Goal: Information Seeking & Learning: Learn about a topic

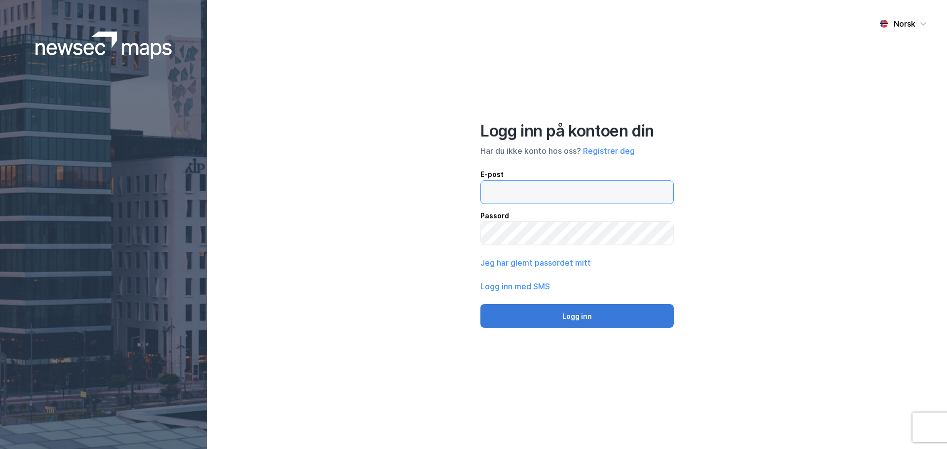
type input "[EMAIL_ADDRESS][DOMAIN_NAME]"
click at [576, 318] on button "Logg inn" at bounding box center [576, 316] width 193 height 24
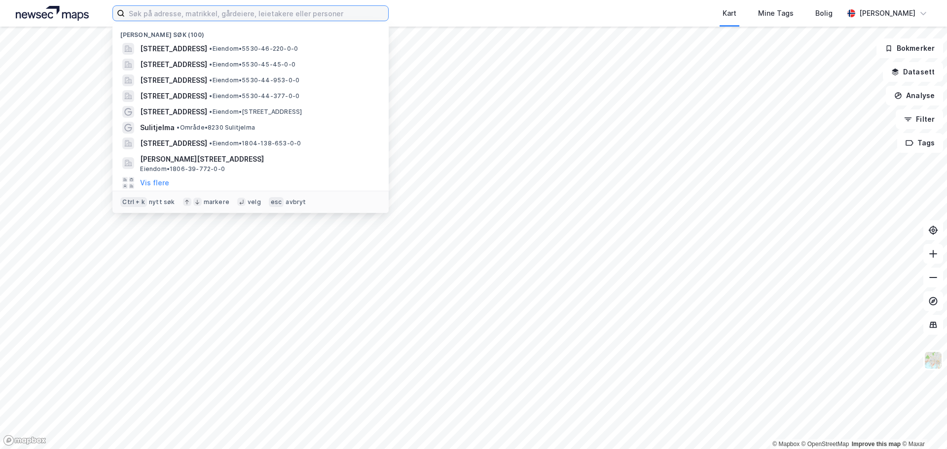
click at [248, 14] on input at bounding box center [256, 13] width 263 height 15
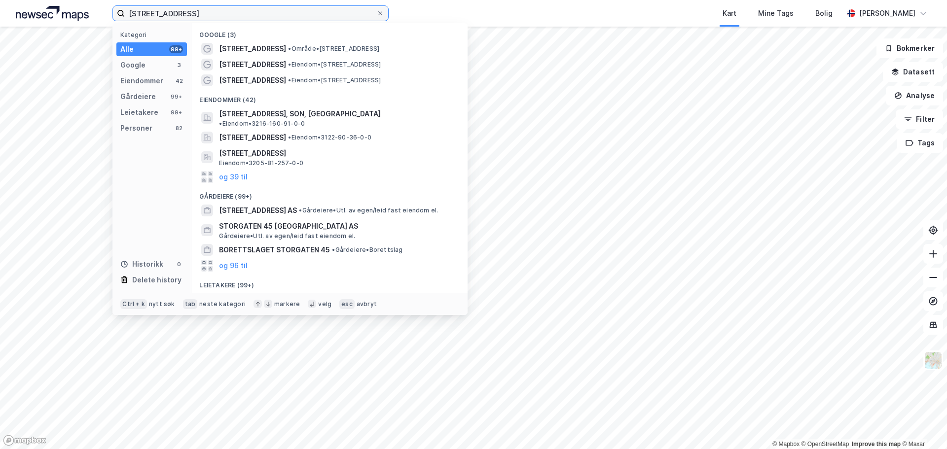
click at [166, 15] on input "[STREET_ADDRESS]" at bounding box center [251, 13] width 252 height 15
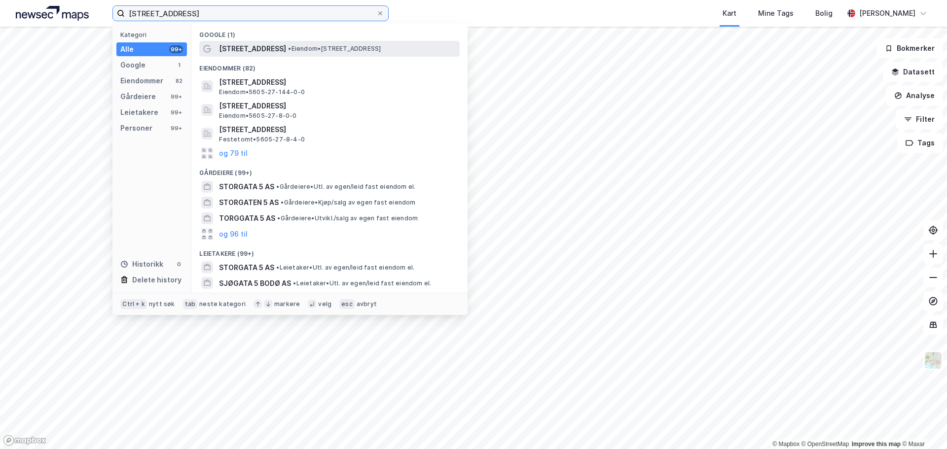
type input "[STREET_ADDRESS]"
click at [225, 46] on span "[STREET_ADDRESS]" at bounding box center [252, 49] width 67 height 12
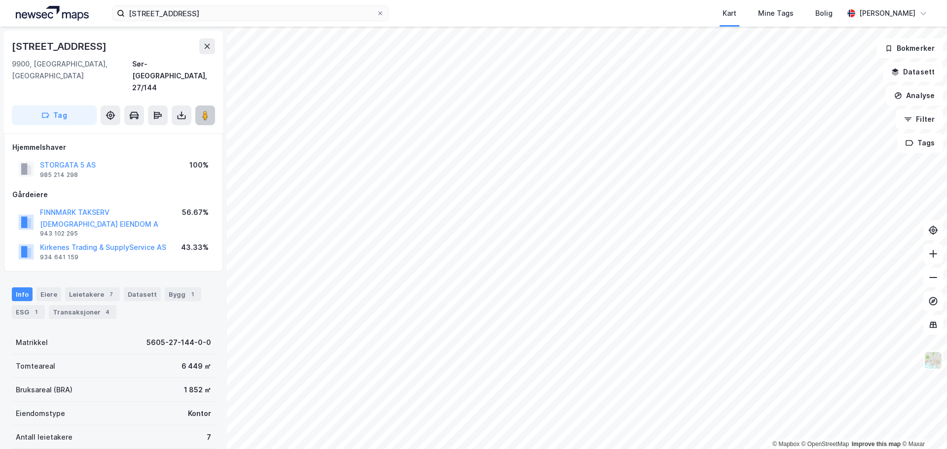
click at [205, 110] on image at bounding box center [205, 115] width 6 height 10
click at [87, 449] on html "[STREET_ADDRESS], kirkenes Kart Mine Tags Bolig [PERSON_NAME] © Mapbox © OpenSt…" at bounding box center [473, 224] width 947 height 449
drag, startPoint x: 381, startPoint y: 12, endPoint x: 328, endPoint y: 15, distance: 52.8
click at [381, 12] on icon at bounding box center [380, 13] width 4 height 4
click at [376, 12] on input "[STREET_ADDRESS]" at bounding box center [251, 13] width 252 height 15
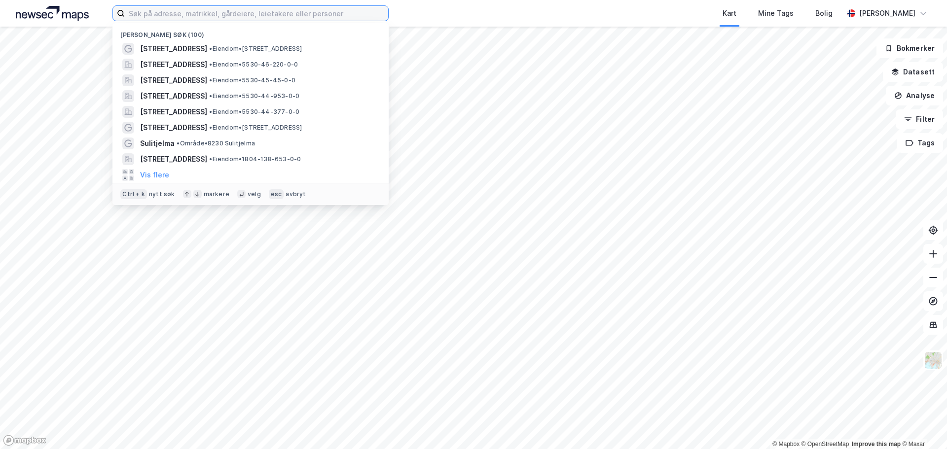
click at [278, 12] on input at bounding box center [256, 13] width 263 height 15
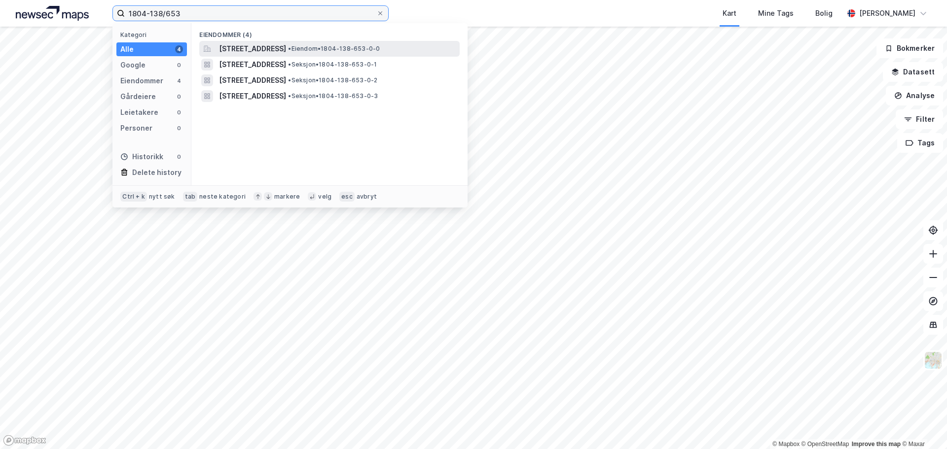
type input "1804-138/653"
click at [252, 44] on span "[STREET_ADDRESS]" at bounding box center [252, 49] width 67 height 12
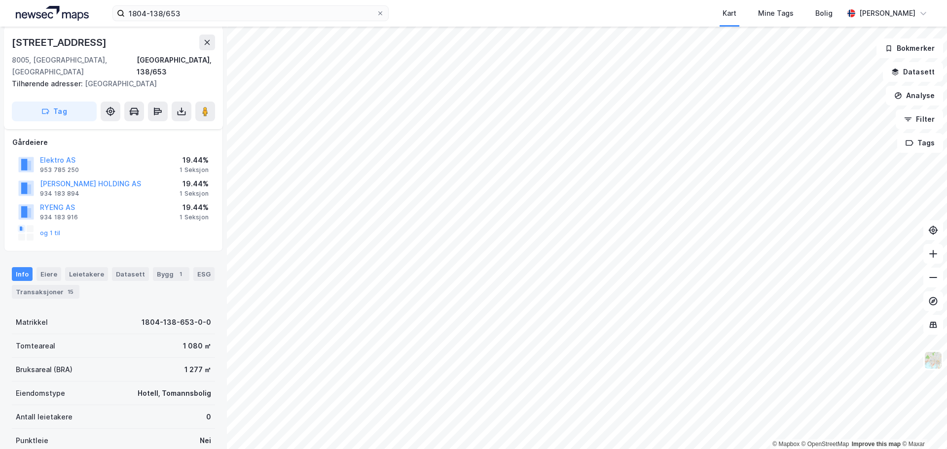
scroll to position [164, 0]
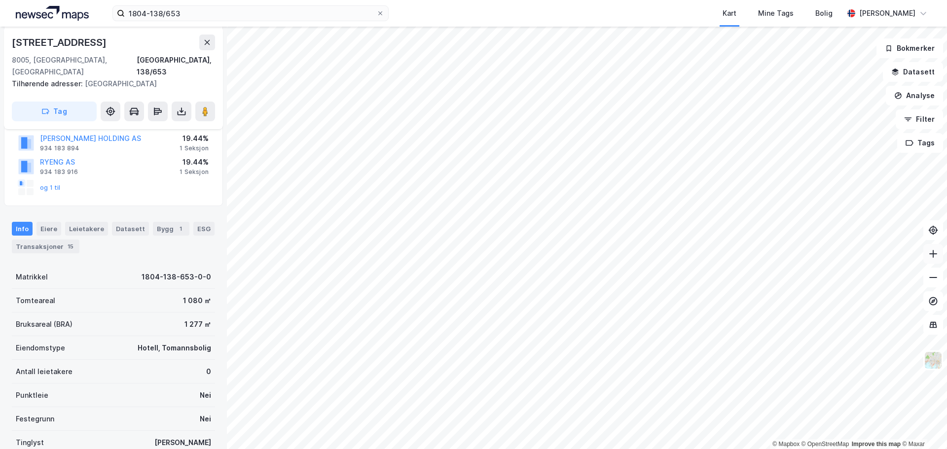
click at [935, 258] on icon at bounding box center [933, 254] width 10 height 10
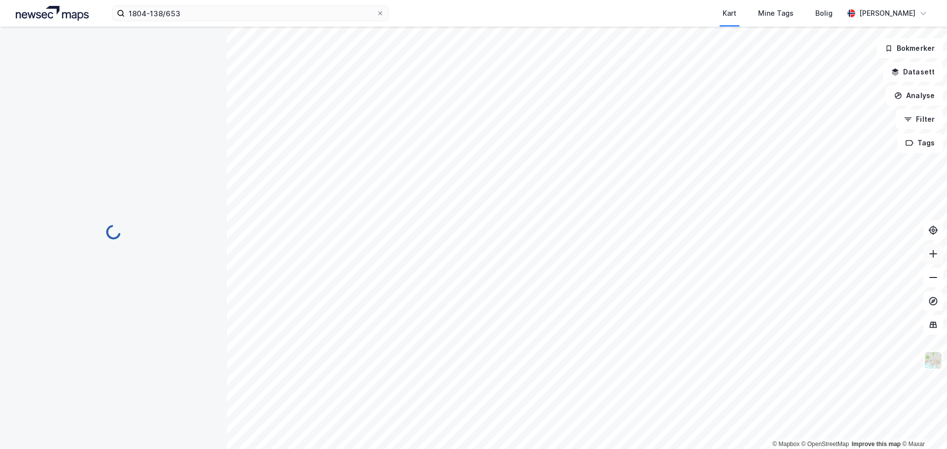
scroll to position [164, 0]
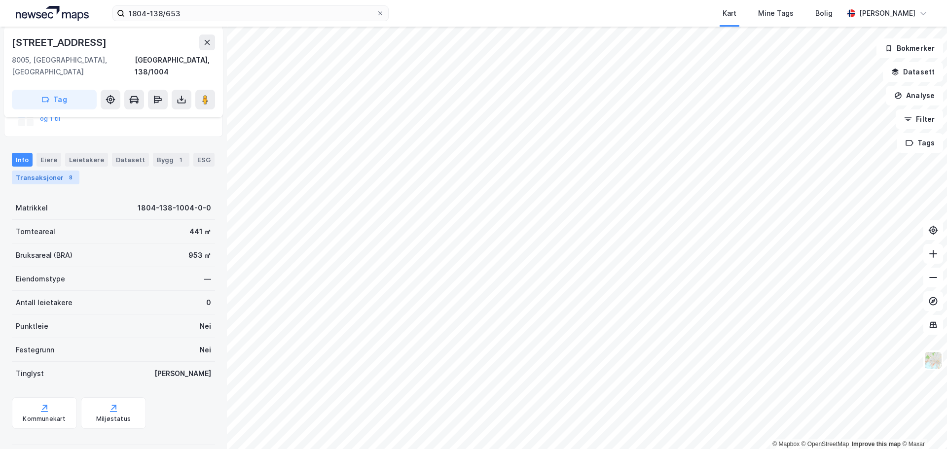
click at [42, 171] on div "Transaksjoner 8" at bounding box center [46, 178] width 68 height 14
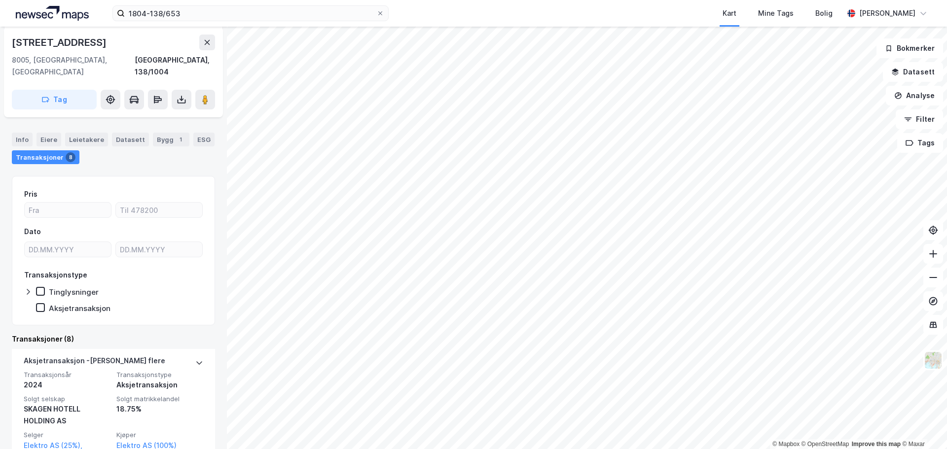
scroll to position [154, 0]
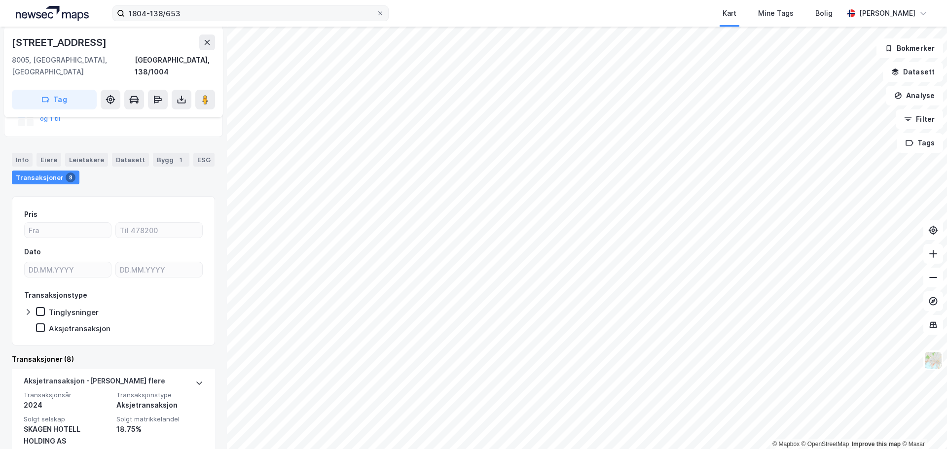
drag, startPoint x: 381, startPoint y: 13, endPoint x: 372, endPoint y: 15, distance: 9.6
click at [381, 13] on icon at bounding box center [380, 13] width 4 height 4
click at [376, 13] on input "1804-138/653" at bounding box center [251, 13] width 252 height 15
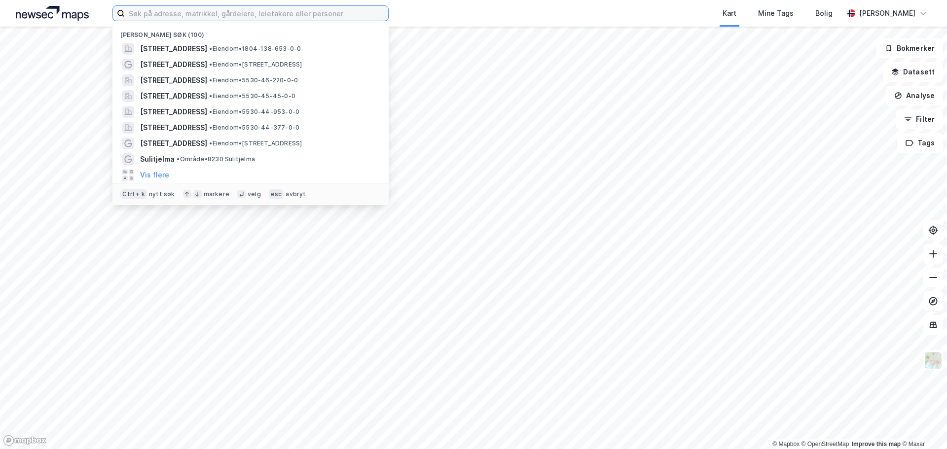
click at [302, 16] on input at bounding box center [256, 13] width 263 height 15
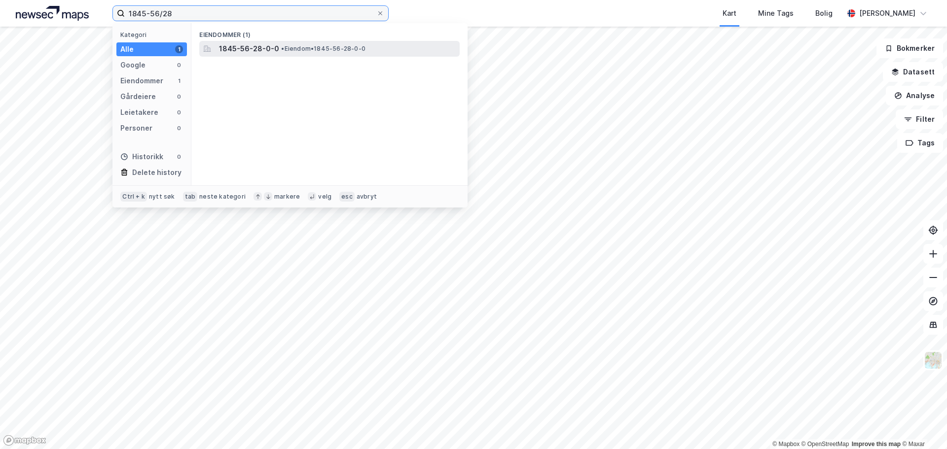
type input "1845-56/28"
click at [223, 47] on span "1845-56-28-0-0" at bounding box center [249, 49] width 60 height 12
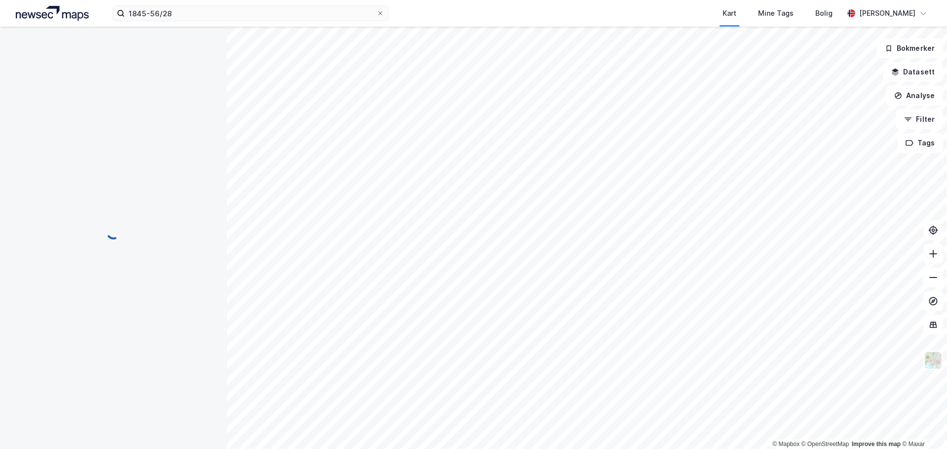
scroll to position [6, 0]
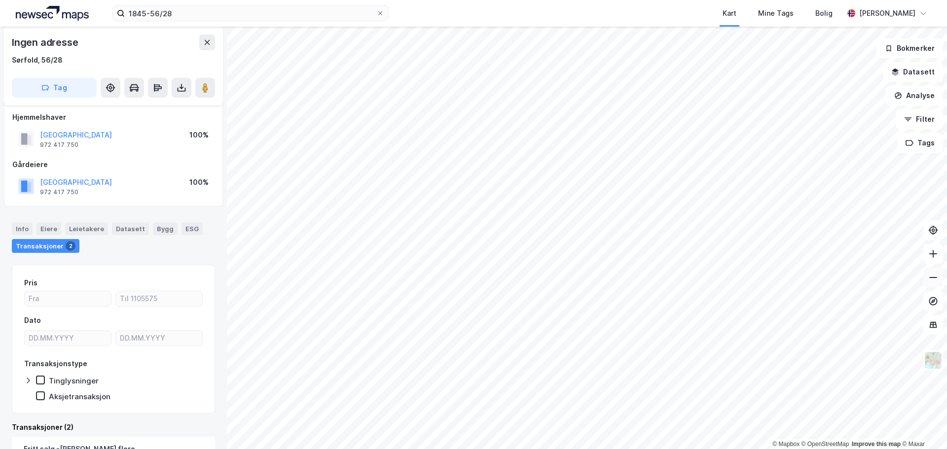
click at [934, 277] on icon at bounding box center [933, 277] width 8 height 1
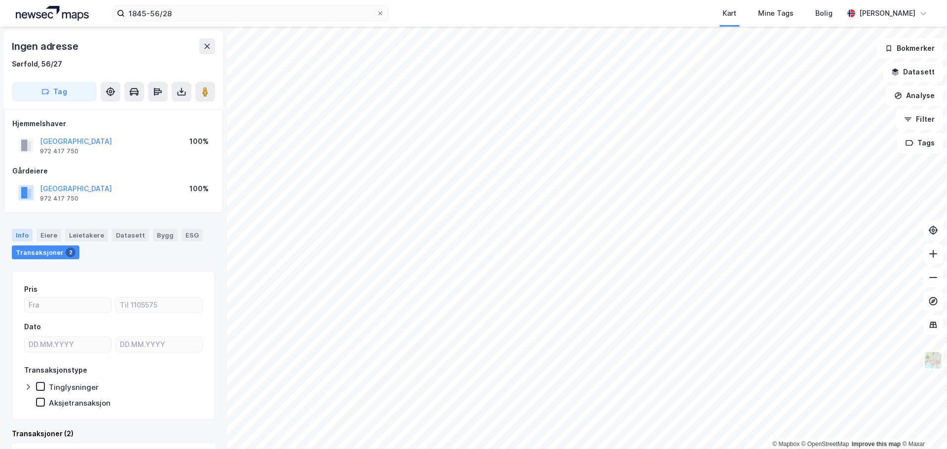
click at [17, 234] on div "Info" at bounding box center [22, 235] width 21 height 13
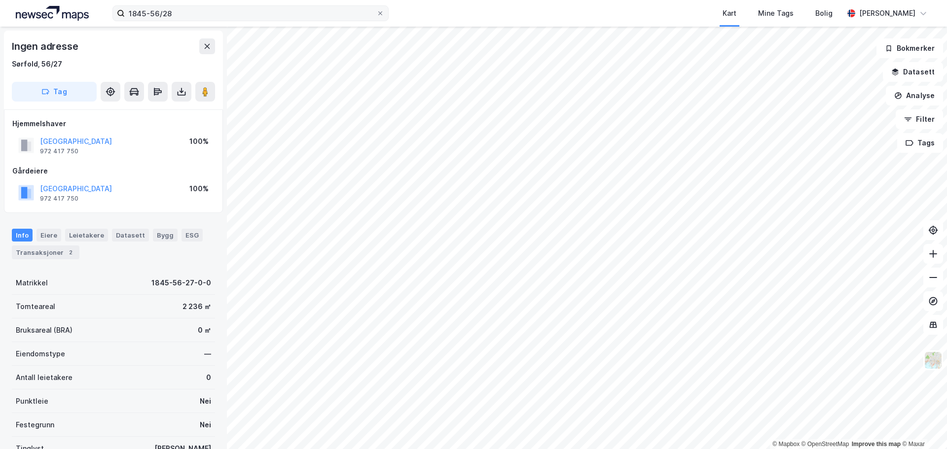
drag, startPoint x: 381, startPoint y: 13, endPoint x: 327, endPoint y: 17, distance: 53.4
click at [381, 13] on icon at bounding box center [380, 13] width 4 height 4
click at [376, 13] on input "1845-56/28" at bounding box center [251, 13] width 252 height 15
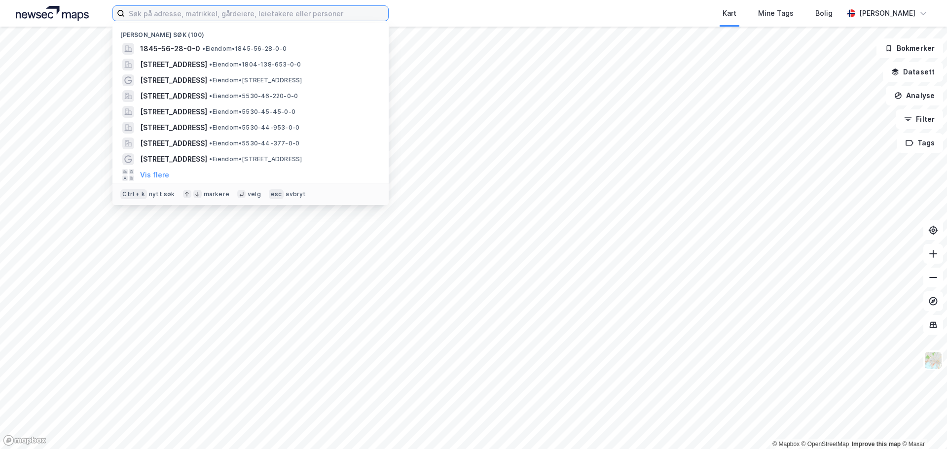
click at [260, 15] on input at bounding box center [256, 13] width 263 height 15
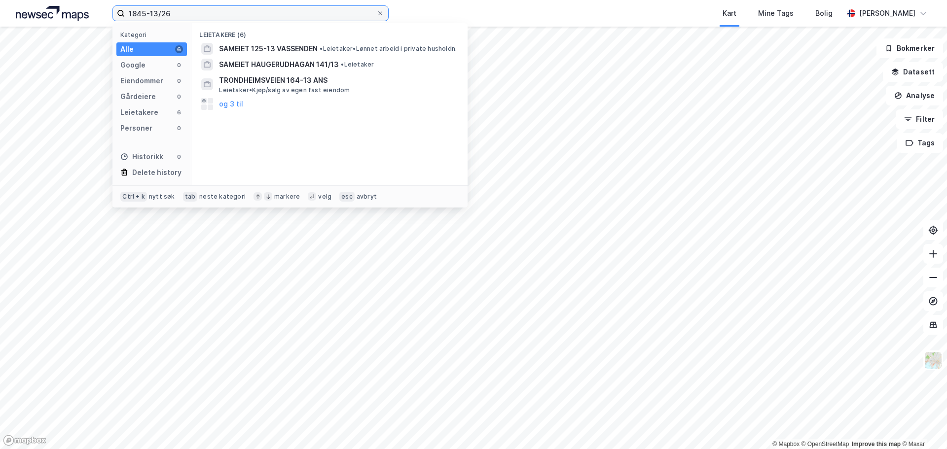
type input "1845-13/26"
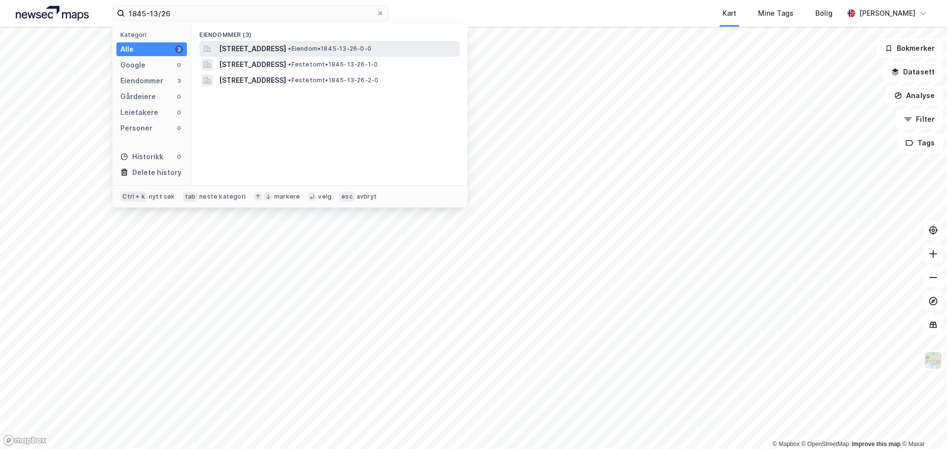
click at [273, 48] on span "[STREET_ADDRESS]" at bounding box center [252, 49] width 67 height 12
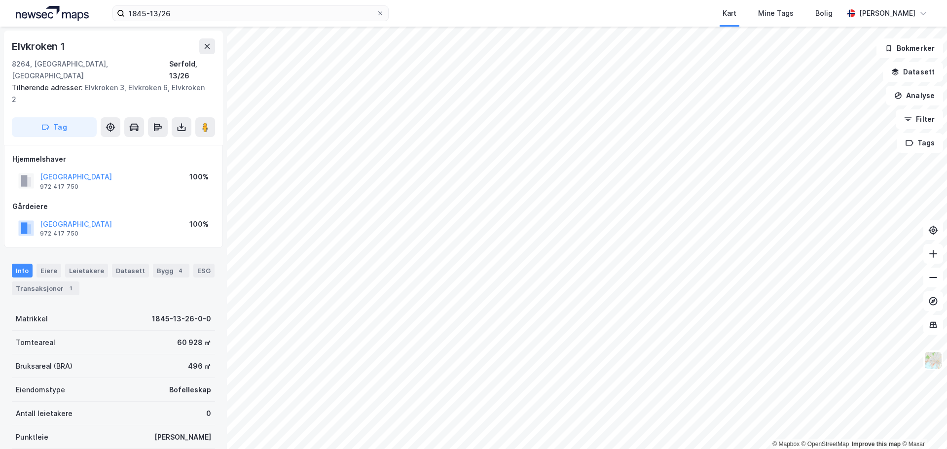
scroll to position [1, 0]
click at [932, 278] on icon at bounding box center [933, 278] width 10 height 10
click at [932, 277] on icon at bounding box center [933, 278] width 10 height 10
